Goal: Book appointment/travel/reservation

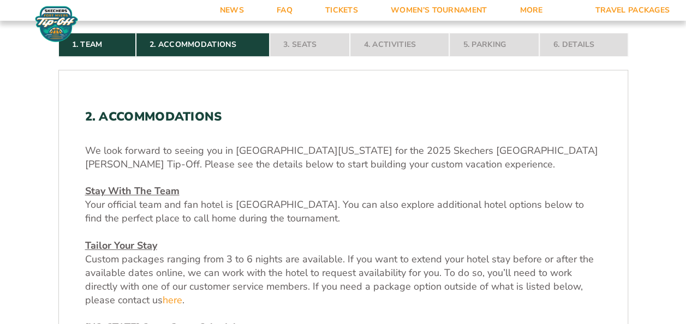
scroll to position [254, 0]
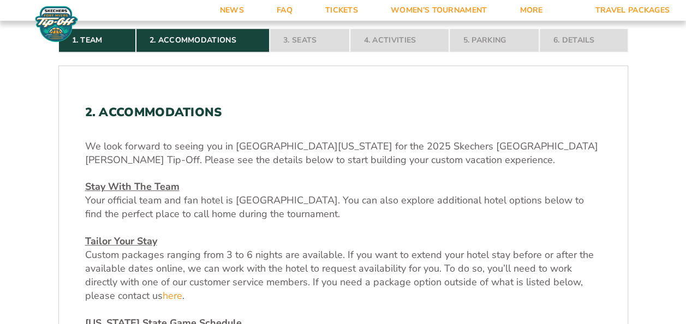
click at [202, 250] on span "Custom packages ranging from 3 to 6 nights are available. If you want to extend…" at bounding box center [339, 275] width 508 height 55
drag, startPoint x: 202, startPoint y: 250, endPoint x: 161, endPoint y: 215, distance: 53.8
click at [161, 215] on span "Your official team and fan hotel is [GEOGRAPHIC_DATA]. You can also explore add…" at bounding box center [334, 207] width 498 height 27
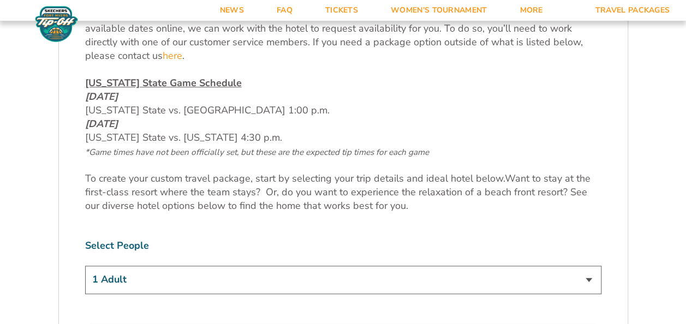
scroll to position [509, 0]
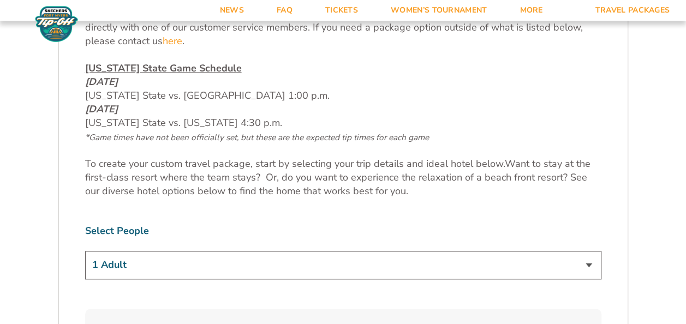
click at [232, 265] on select "1 Adult 2 Adults 3 Adults 4 Adults 2 Adults + 1 Child 2 Adults + 2 Children 2 A…" at bounding box center [343, 265] width 516 height 28
select select "4 Adults"
click at [85, 251] on select "1 Adult 2 Adults 3 Adults 4 Adults 2 Adults + 1 Child 2 Adults + 2 Children 2 A…" at bounding box center [343, 265] width 516 height 28
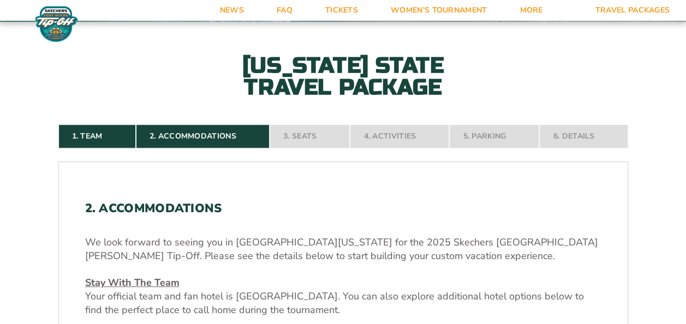
scroll to position [127, 0]
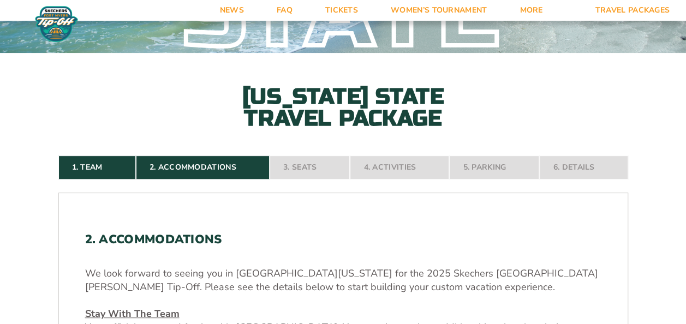
click at [301, 160] on nav "1. Team 2. Accommodations 3. Seats 4. Activities 5. Parking 6. Details" at bounding box center [342, 167] width 569 height 24
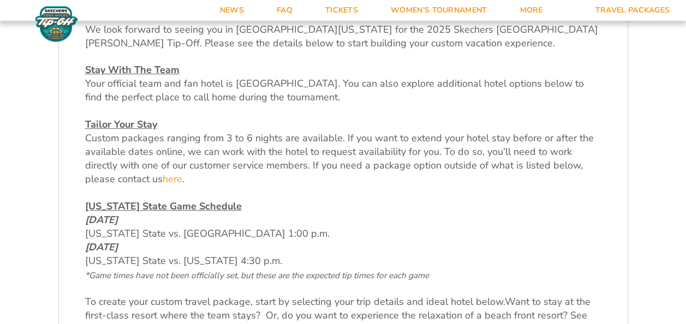
scroll to position [382, 0]
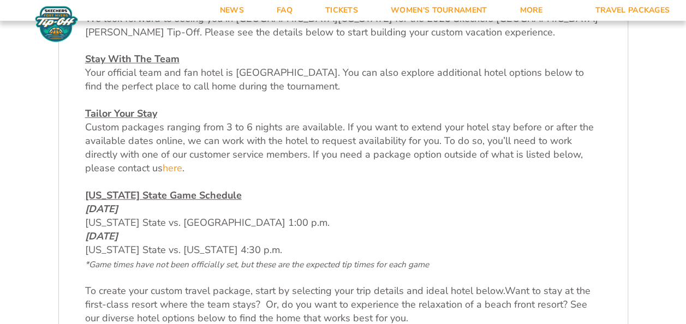
click at [341, 172] on p "Tailor Your Stay Custom packages ranging from 3 to 6 nights are available. If y…" at bounding box center [343, 141] width 516 height 69
click at [293, 182] on div "We look forward to seeing you in [GEOGRAPHIC_DATA][US_STATE] for the 2025 Skech…" at bounding box center [343, 169] width 516 height 314
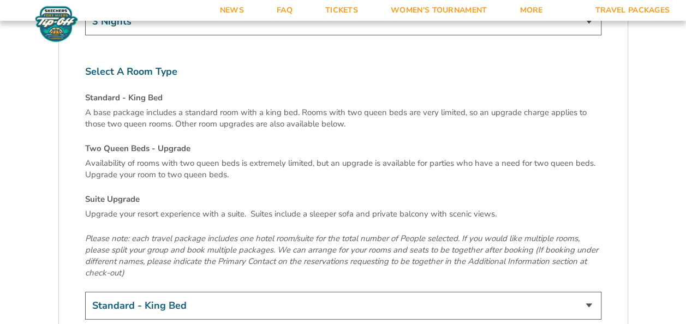
scroll to position [3308, 0]
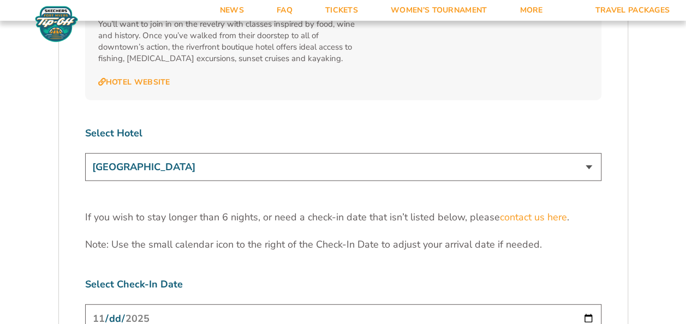
click at [192, 153] on select "[GEOGRAPHIC_DATA] [GEOGRAPHIC_DATA] [GEOGRAPHIC_DATA], Autograph Collection" at bounding box center [343, 167] width 516 height 28
click at [85, 153] on select "[GEOGRAPHIC_DATA] [GEOGRAPHIC_DATA] [GEOGRAPHIC_DATA], Autograph Collection" at bounding box center [343, 167] width 516 height 28
click at [200, 304] on input "[DATE]" at bounding box center [343, 318] width 516 height 29
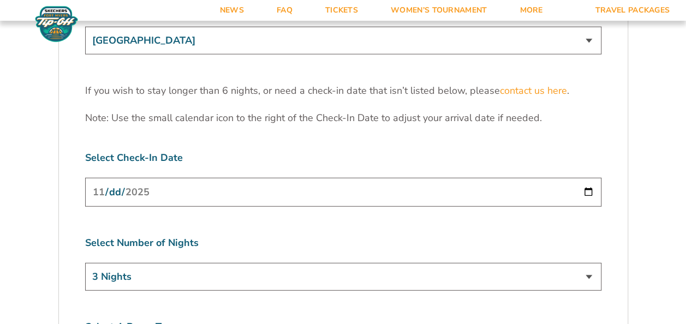
scroll to position [3436, 0]
click at [583, 177] on input "[DATE]" at bounding box center [343, 191] width 516 height 29
click at [125, 177] on input "[DATE]" at bounding box center [343, 191] width 516 height 29
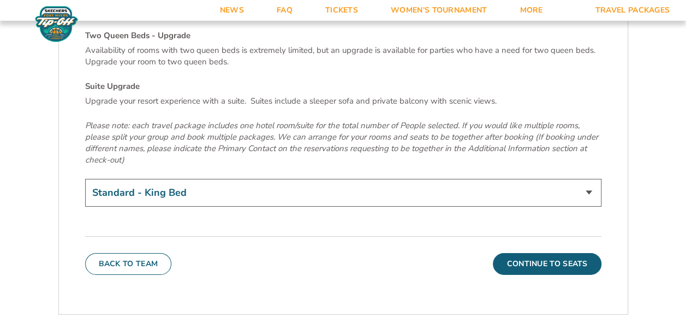
scroll to position [3817, 0]
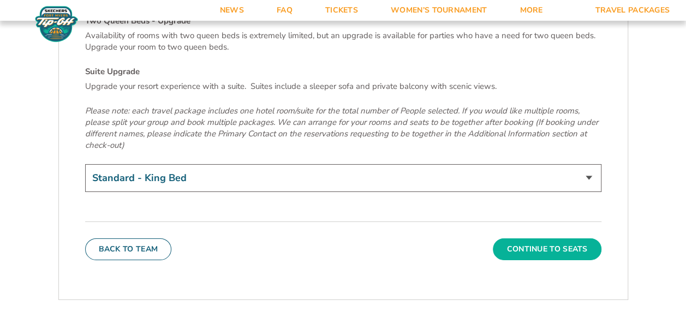
click at [565, 238] on button "Continue To Seats" at bounding box center [546, 249] width 108 height 22
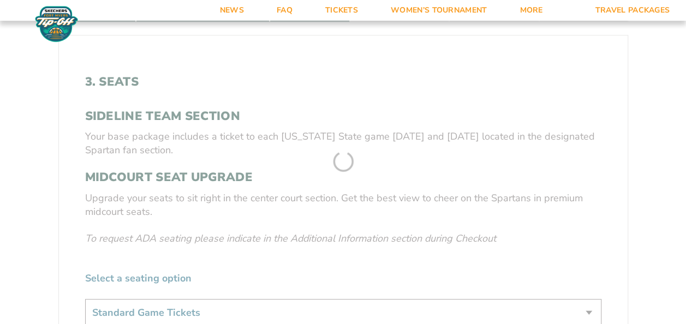
scroll to position [280, 0]
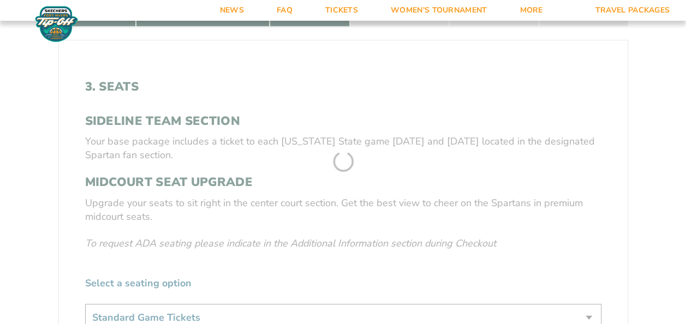
click at [227, 217] on form "[US_STATE] State [US_STATE] State Travel Package 1. Team 2. Accommodations 3. S…" at bounding box center [343, 209] width 686 height 979
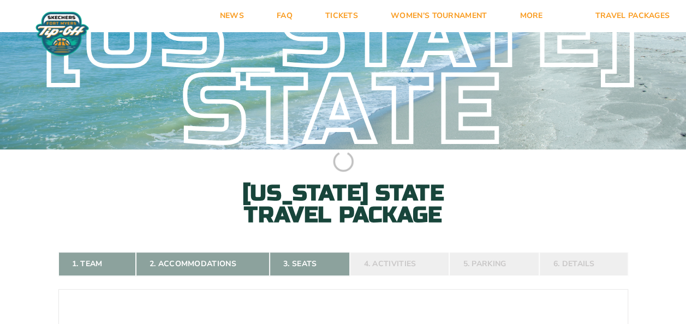
scroll to position [0, 0]
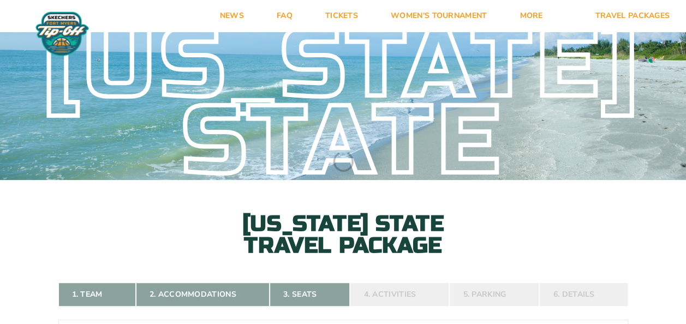
click at [492, 238] on div "[US_STATE] State [US_STATE] State Travel Package" at bounding box center [343, 141] width 686 height 230
click at [340, 18] on link "Tickets" at bounding box center [341, 16] width 65 height 32
